Goal: Download file/media

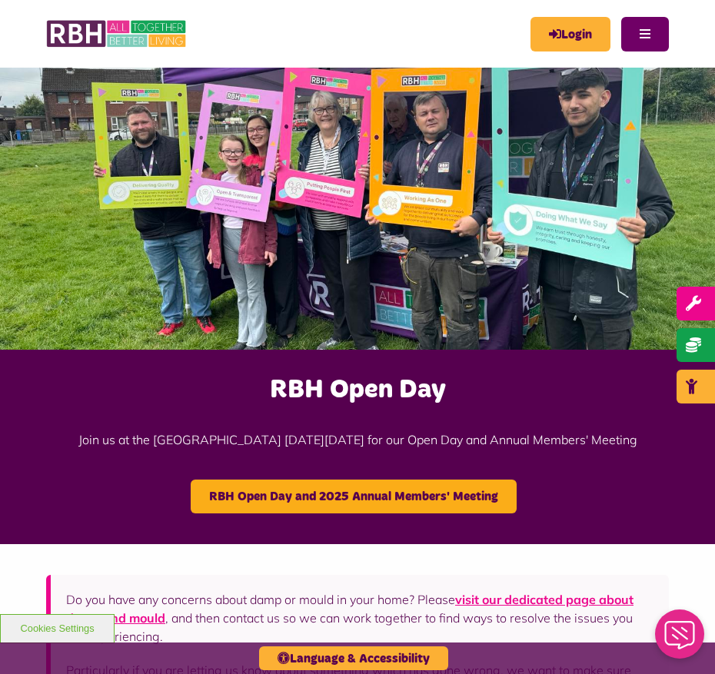
click at [635, 42] on button "Menu" at bounding box center [645, 34] width 48 height 35
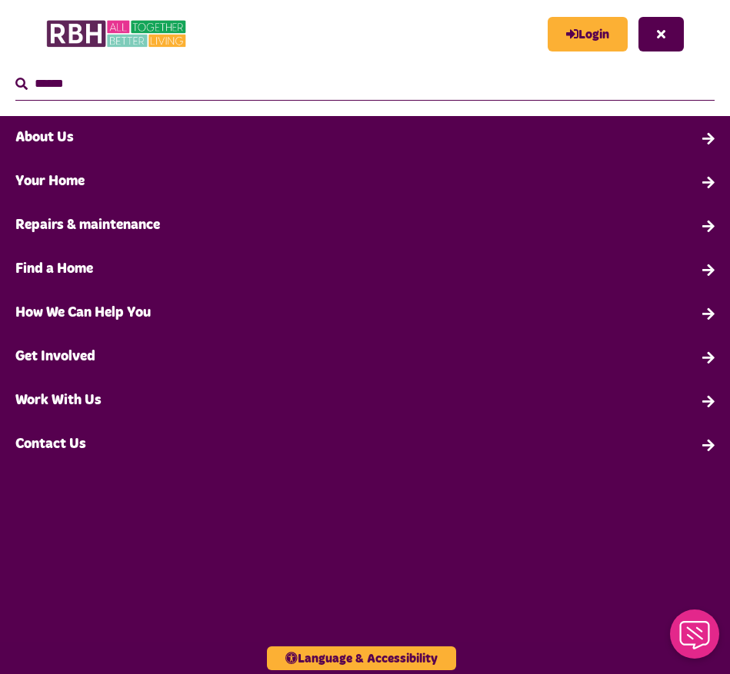
click at [659, 36] on button "Close" at bounding box center [660, 34] width 45 height 35
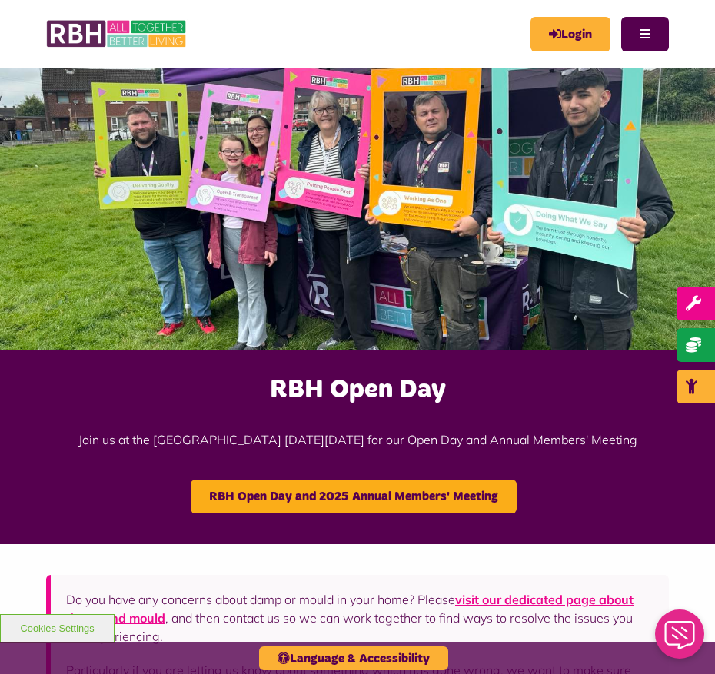
click at [353, 205] on img at bounding box center [357, 207] width 715 height 285
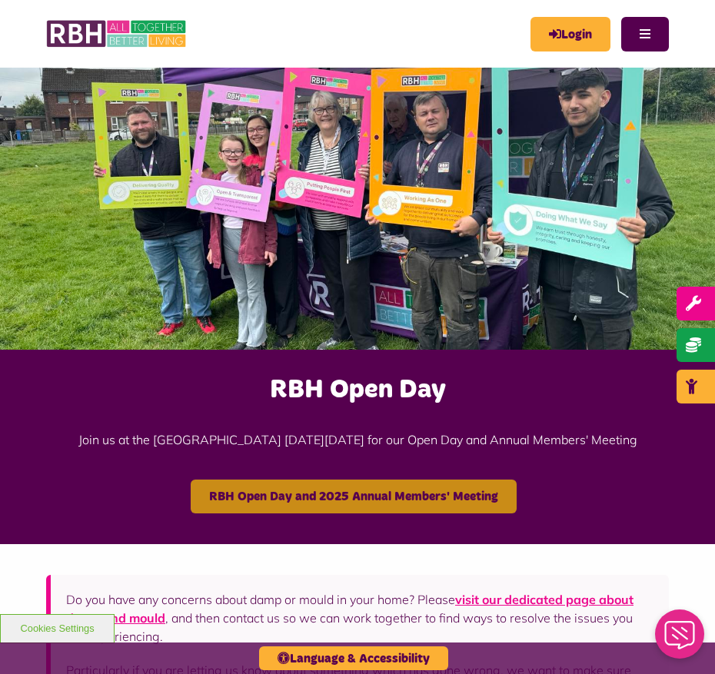
click at [355, 490] on link "RBH Open Day and 2025 Annual Members' Meeting" at bounding box center [354, 497] width 326 height 34
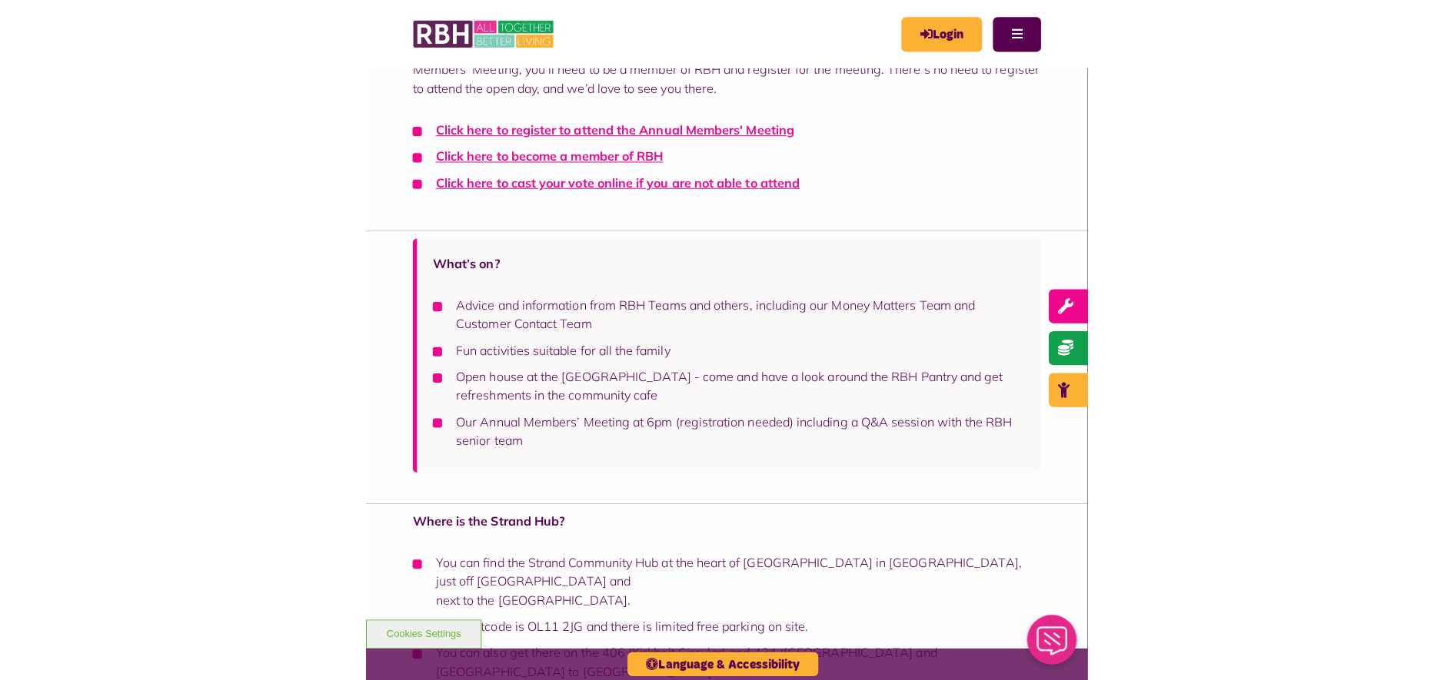
scroll to position [865, 0]
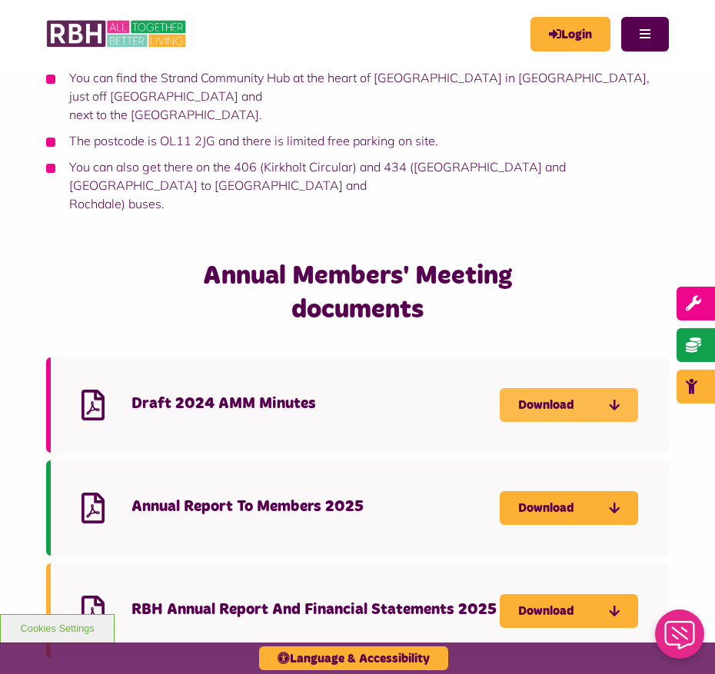
click at [535, 388] on link "Download" at bounding box center [569, 405] width 138 height 34
